Goal: Information Seeking & Learning: Learn about a topic

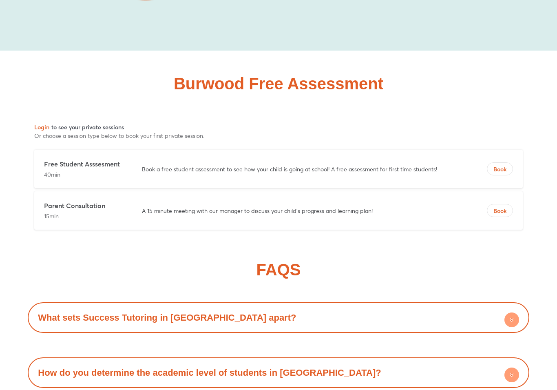
scroll to position [4706, 0]
click at [207, 312] on link "What sets Success Tutoring in [GEOGRAPHIC_DATA] apart?" at bounding box center [167, 317] width 258 height 10
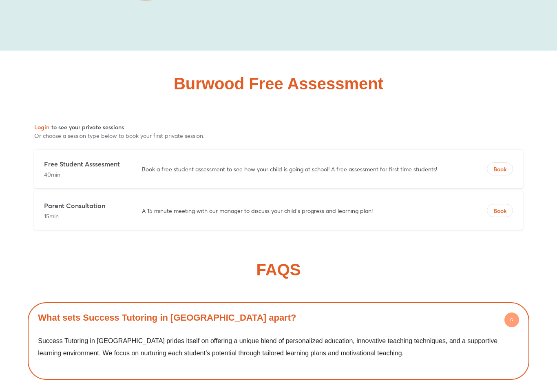
click at [256, 306] on div "What sets Success Tutoring in [GEOGRAPHIC_DATA] apart?" at bounding box center [278, 317] width 493 height 22
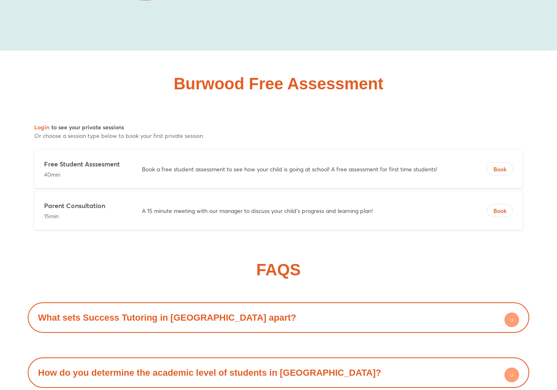
click at [223, 312] on link "What sets Success Tutoring in [GEOGRAPHIC_DATA] apart?" at bounding box center [167, 317] width 258 height 10
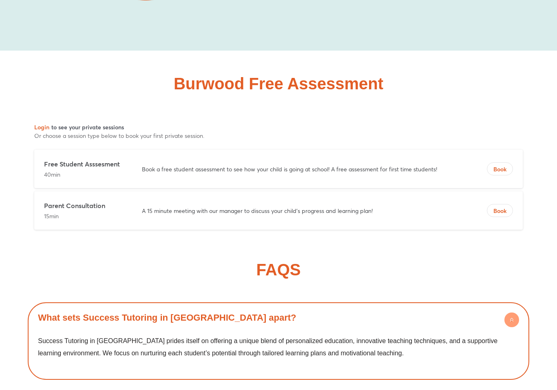
click at [434, 335] on p "Success Tutoring in [GEOGRAPHIC_DATA] prides itself on offering a unique blend …" at bounding box center [278, 347] width 480 height 24
click at [458, 306] on div "What sets Success Tutoring in [GEOGRAPHIC_DATA] apart?" at bounding box center [278, 317] width 493 height 22
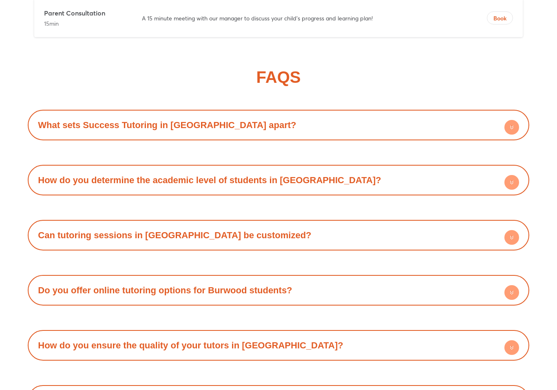
scroll to position [4902, 0]
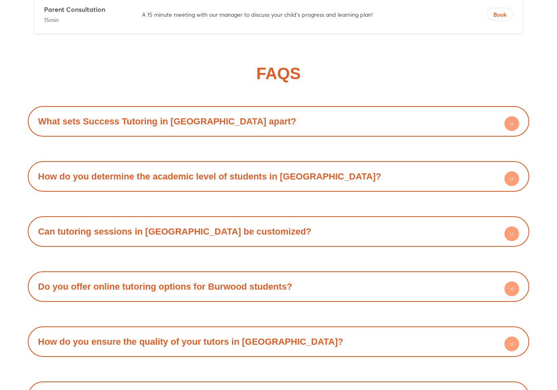
click at [423, 220] on div "Can tutoring sessions in [GEOGRAPHIC_DATA] be customized?" at bounding box center [278, 231] width 493 height 22
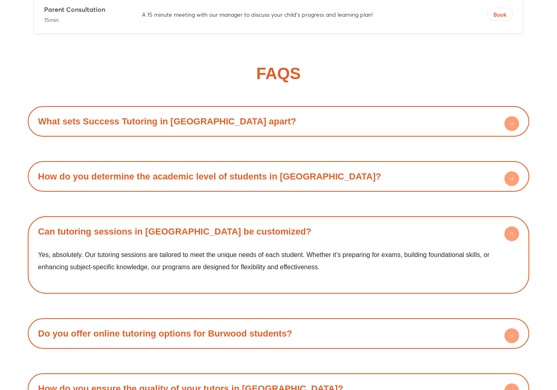
click at [359, 220] on div "Can tutoring sessions in [GEOGRAPHIC_DATA] be customized?" at bounding box center [278, 231] width 493 height 22
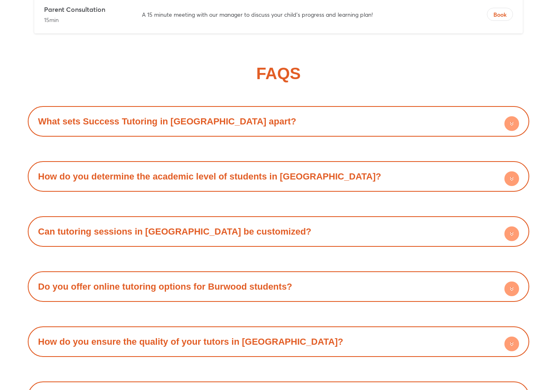
click at [335, 275] on div "Do you offer online tutoring options for Burwood students?" at bounding box center [278, 286] width 493 height 22
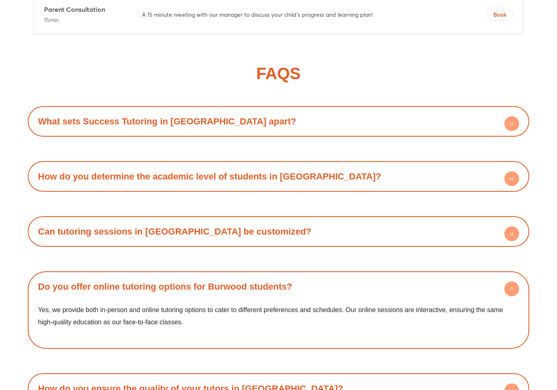
click at [280, 281] on link "Do you offer online tutoring options for Burwood students?" at bounding box center [165, 286] width 254 height 10
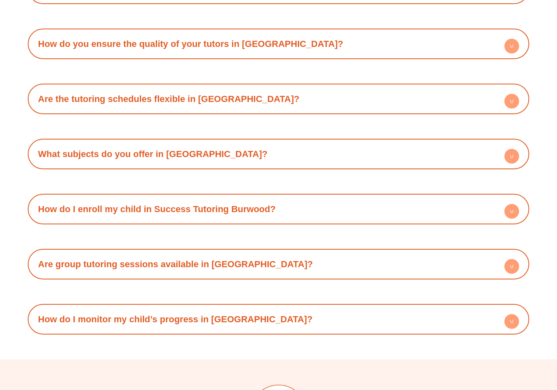
scroll to position [5199, 0]
click at [423, 198] on div "How do I enroll my child in Success Tutoring Burwood?" at bounding box center [278, 209] width 493 height 22
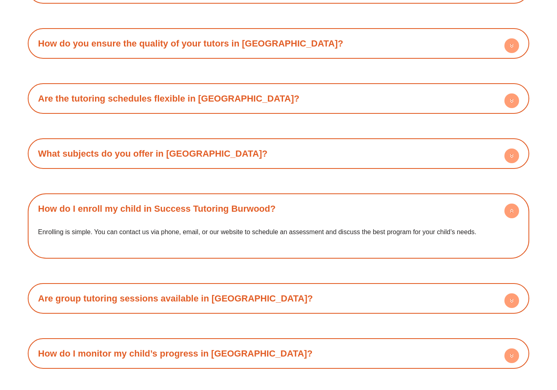
click at [395, 226] on p "Enrolling is simple. You can contact us via phone, email, or our website to sch…" at bounding box center [278, 232] width 480 height 12
click at [377, 226] on p "Enrolling is simple. You can contact us via phone, email, or our website to sch…" at bounding box center [278, 232] width 480 height 12
click at [385, 197] on div "How do I enroll my child in Success Tutoring Burwood?" at bounding box center [278, 208] width 493 height 22
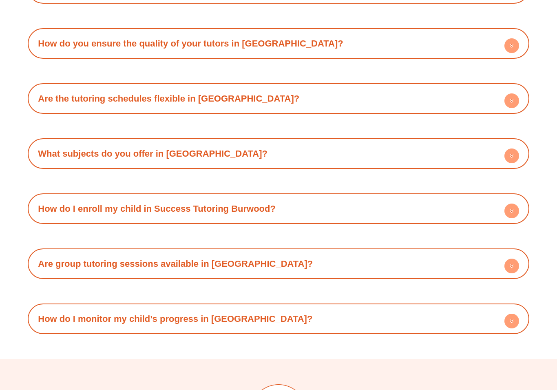
click at [332, 252] on div "Are group tutoring sessions available in [GEOGRAPHIC_DATA]?" at bounding box center [278, 263] width 493 height 22
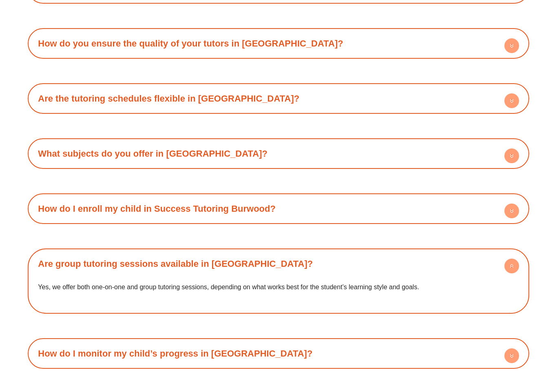
click at [426, 252] on div "Are group tutoring sessions available in [GEOGRAPHIC_DATA]?" at bounding box center [278, 263] width 493 height 22
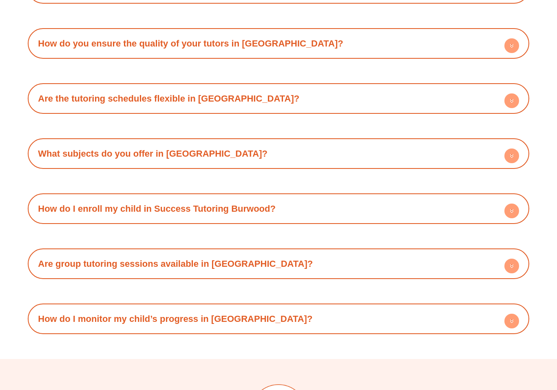
click at [301, 307] on div "How do I monitor my child’s progress in [GEOGRAPHIC_DATA]?" at bounding box center [278, 318] width 493 height 22
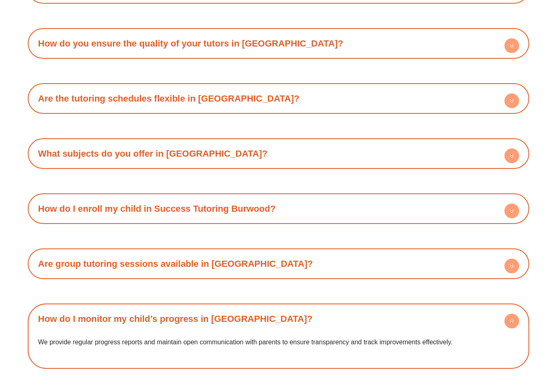
click at [450, 336] on p "We provide regular progress reports and maintain open communication with parent…" at bounding box center [278, 342] width 480 height 12
click at [465, 336] on p "We provide regular progress reports and maintain open communication with parent…" at bounding box center [278, 342] width 480 height 12
click at [471, 330] on div "We provide regular progress reports and maintain open communication with parent…" at bounding box center [278, 347] width 493 height 35
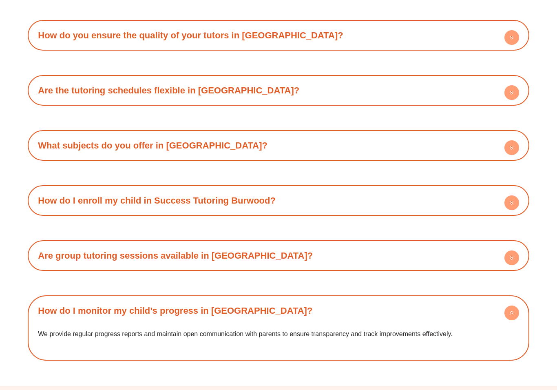
click at [457, 299] on div "How do I monitor my child’s progress in [GEOGRAPHIC_DATA]?" at bounding box center [278, 310] width 493 height 22
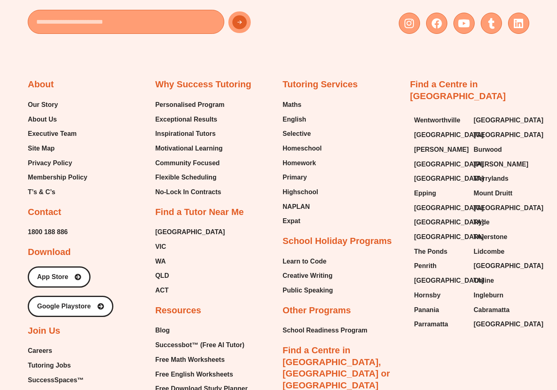
scroll to position [5661, 0]
click at [35, 225] on span "1800 188 886" at bounding box center [48, 231] width 40 height 12
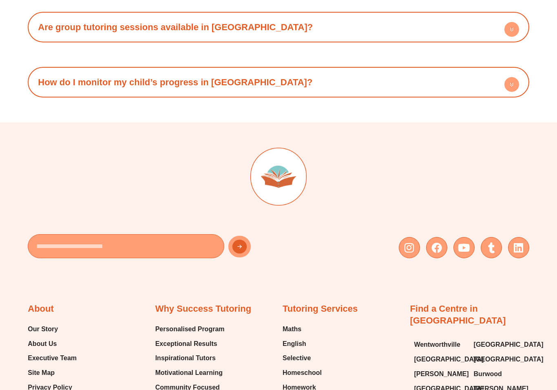
scroll to position [5423, 0]
